Goal: Go to known website: Access a specific website the user already knows

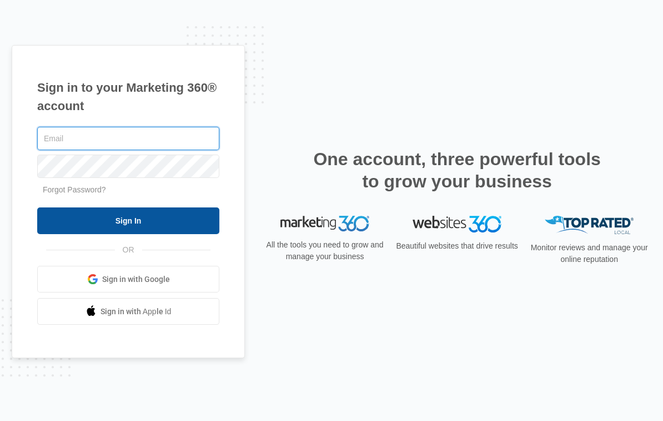
type input "[EMAIL_ADDRESS][DOMAIN_NAME]"
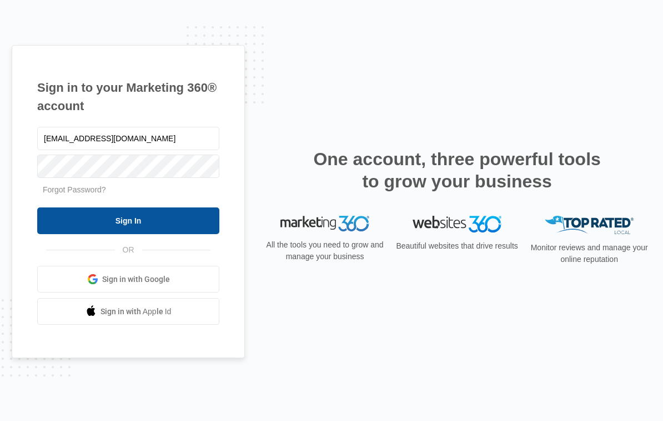
click at [127, 219] on input "Sign In" at bounding box center [128, 220] width 182 height 27
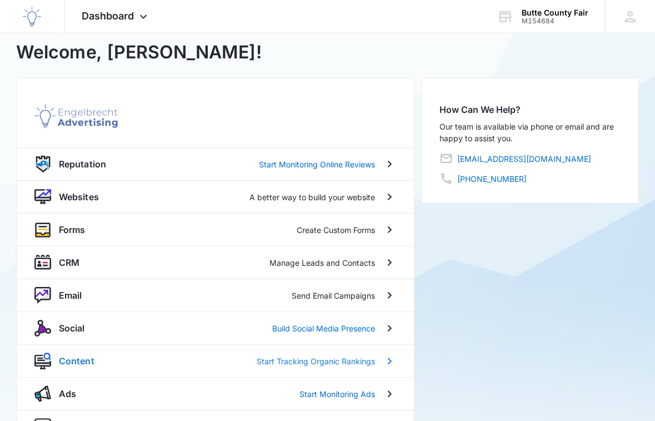
scroll to position [111, 0]
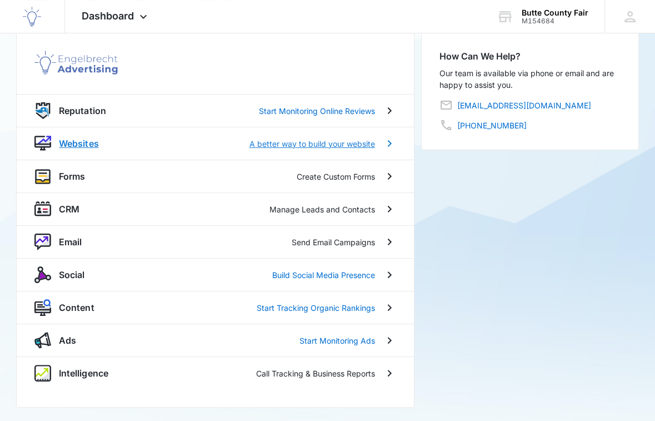
click at [84, 137] on p "Websites" at bounding box center [78, 143] width 39 height 13
